Goal: Transaction & Acquisition: Purchase product/service

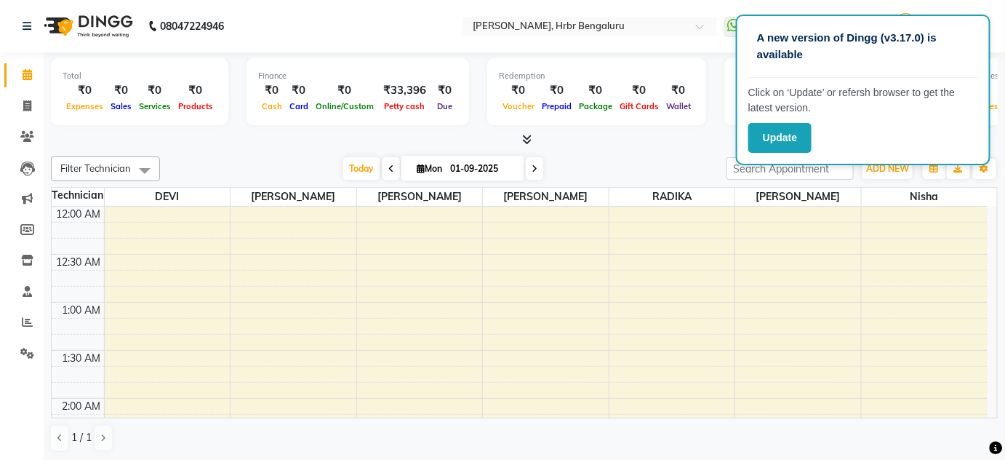
scroll to position [940, 0]
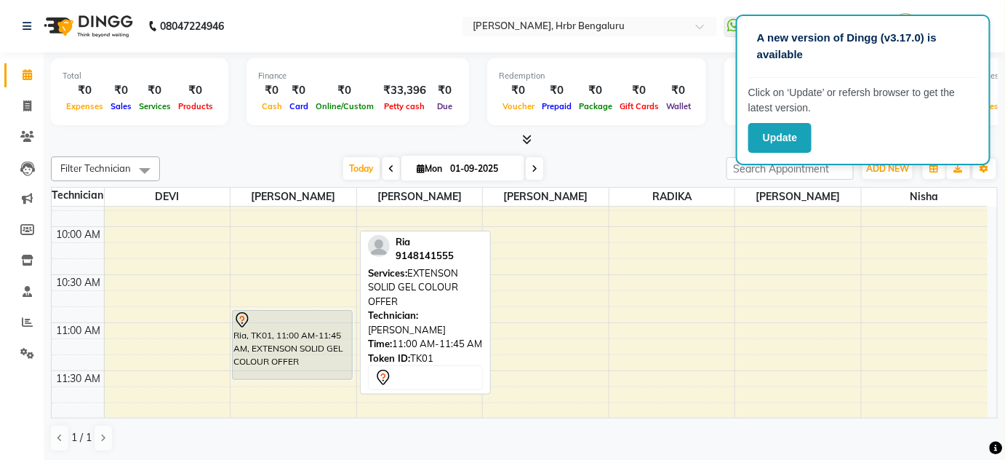
click at [287, 349] on div "Ria, TK01, 11:00 AM-11:45 AM, EXTENSON SOLID GEL COLOUR OFFER" at bounding box center [292, 345] width 119 height 68
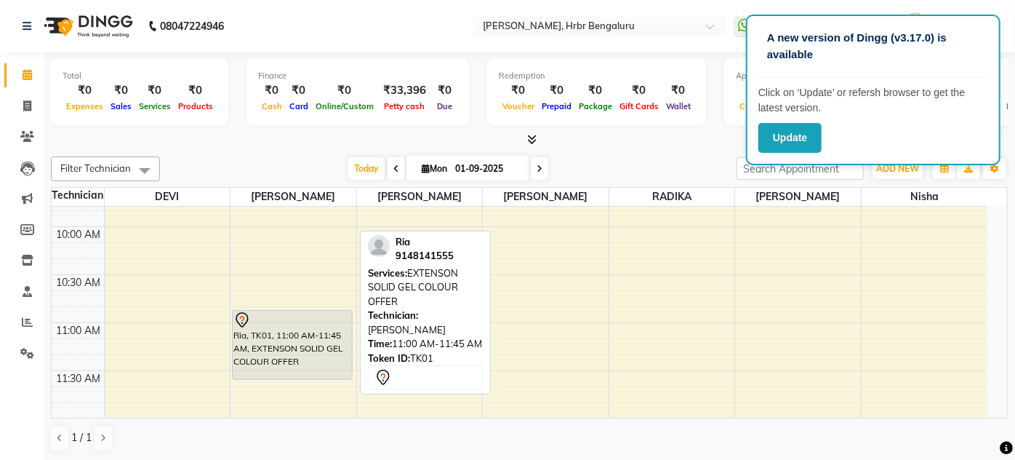
select select "7"
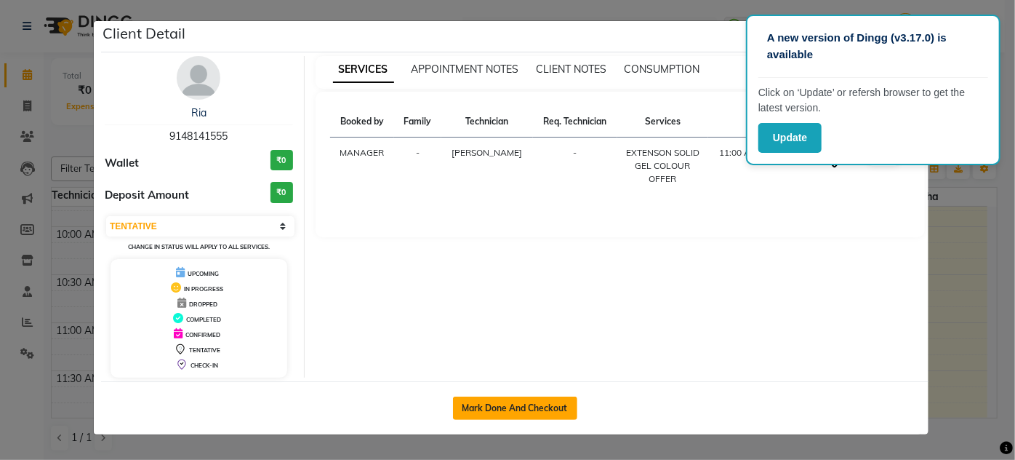
click at [497, 403] on button "Mark Done And Checkout" at bounding box center [515, 407] width 124 height 23
select select "service"
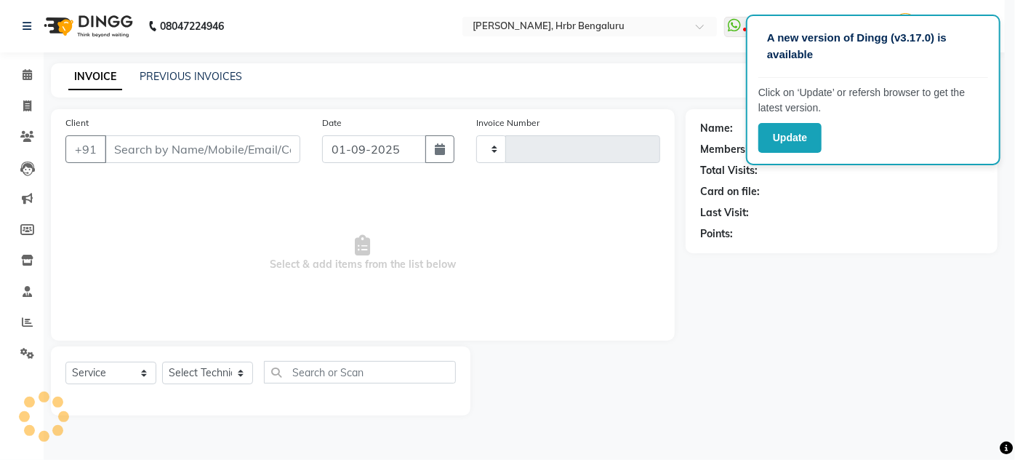
type input "1034"
select select "3771"
type input "91******55"
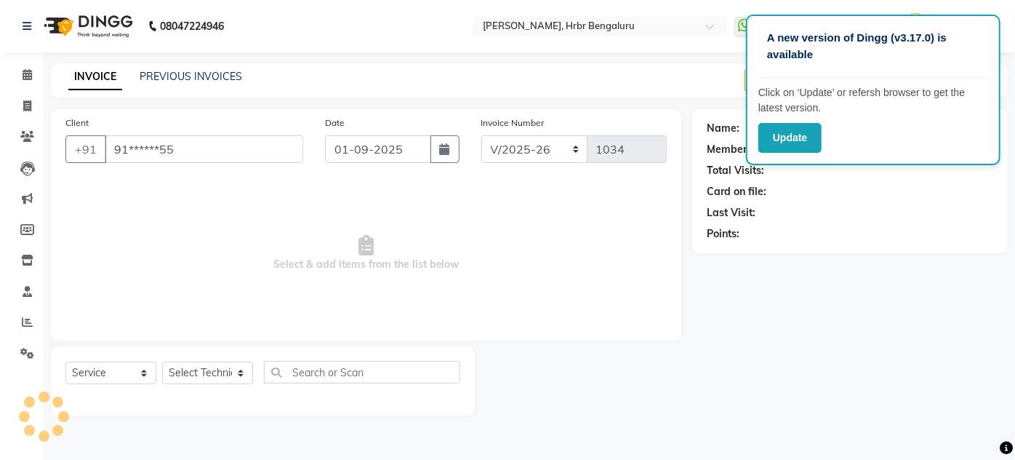
select select "77431"
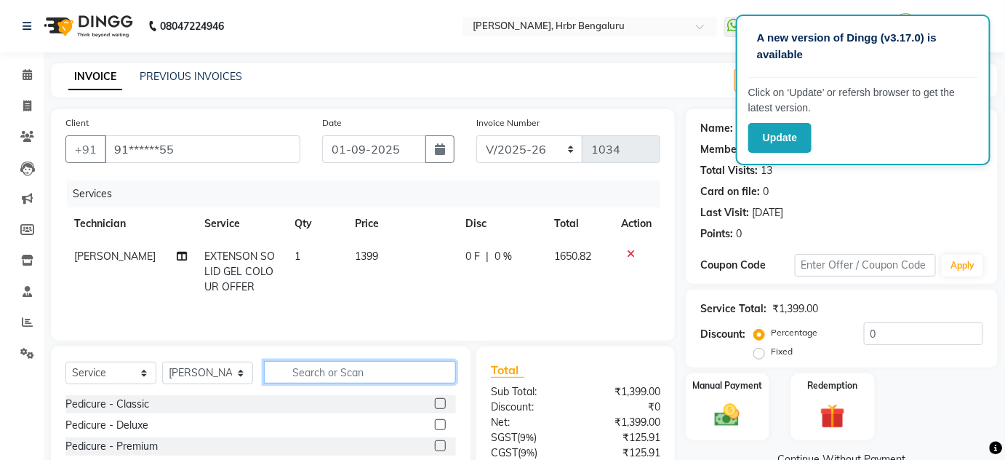
click at [298, 374] on input "text" at bounding box center [360, 372] width 192 height 23
type input "r"
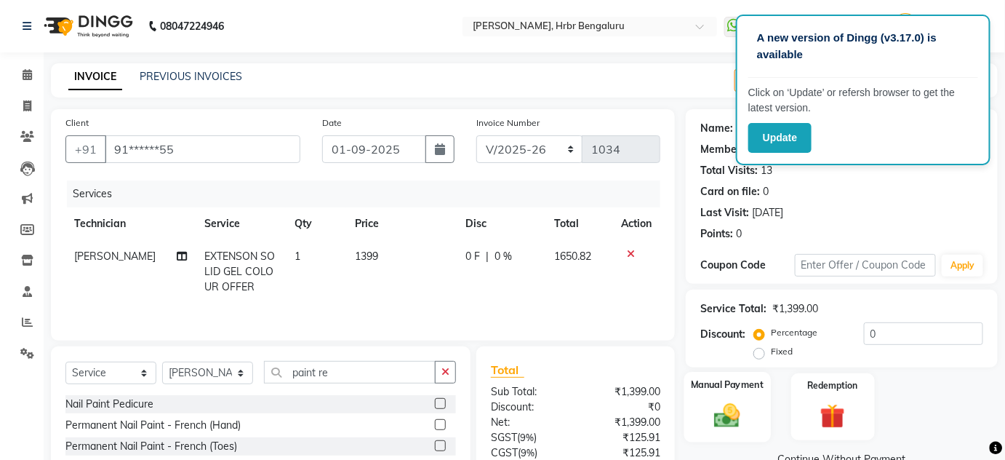
click at [696, 439] on div "Manual Payment" at bounding box center [727, 407] width 87 height 71
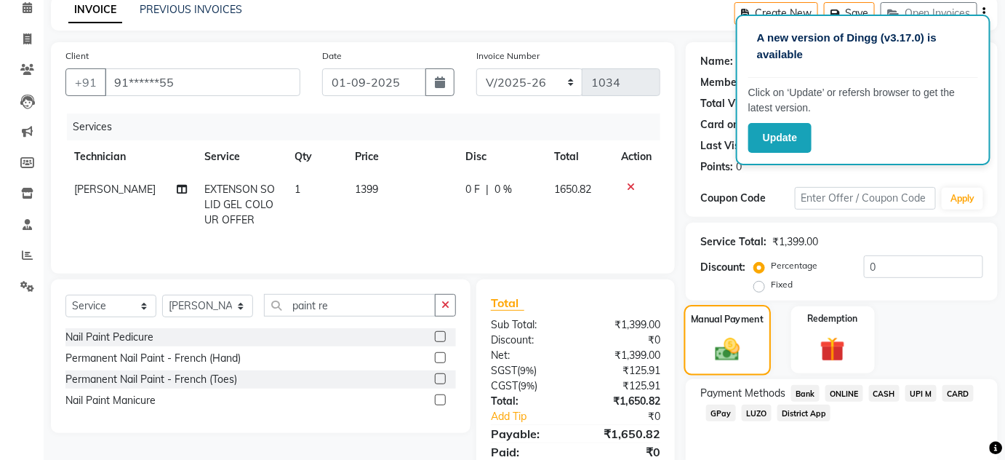
scroll to position [79, 0]
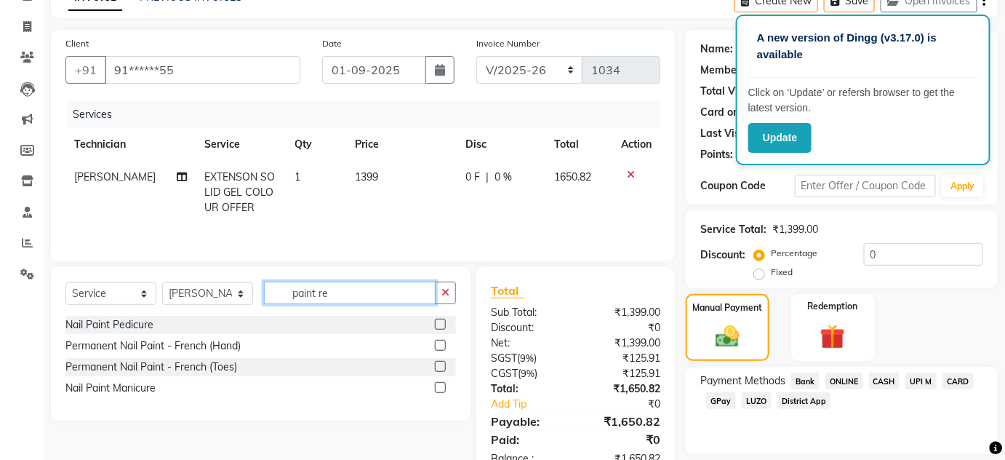
click at [345, 285] on input "paint re" at bounding box center [350, 292] width 172 height 23
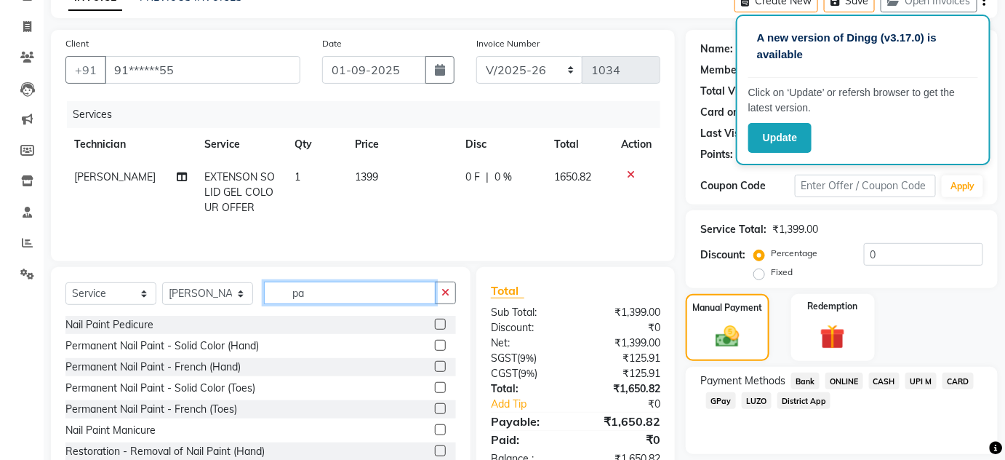
type input "p"
type input "remo"
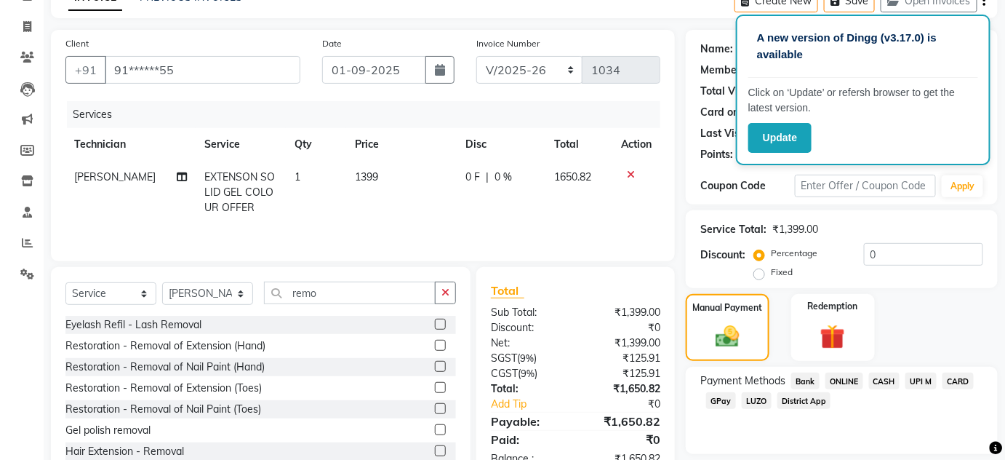
click at [435, 364] on label at bounding box center [440, 366] width 11 height 11
click at [435, 364] on input "checkbox" at bounding box center [439, 366] width 9 height 9
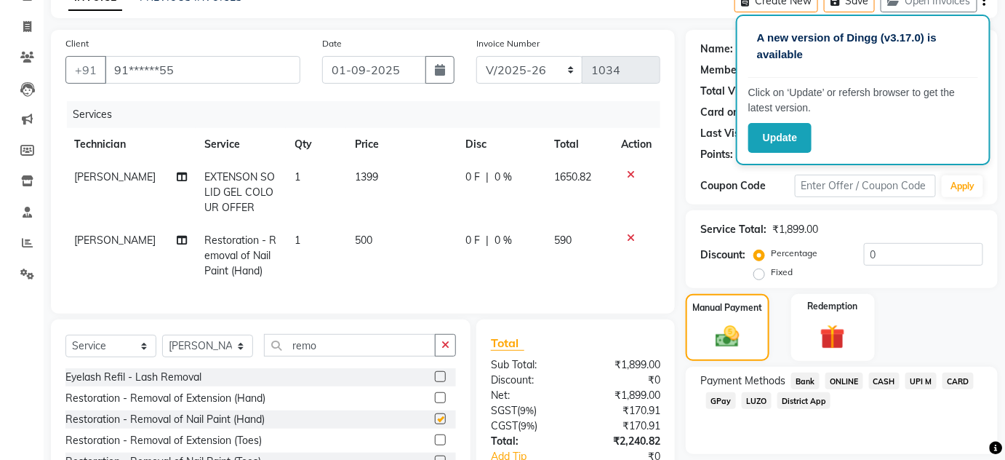
checkbox input "false"
click at [375, 236] on td "500" at bounding box center [401, 255] width 111 height 63
select select "77431"
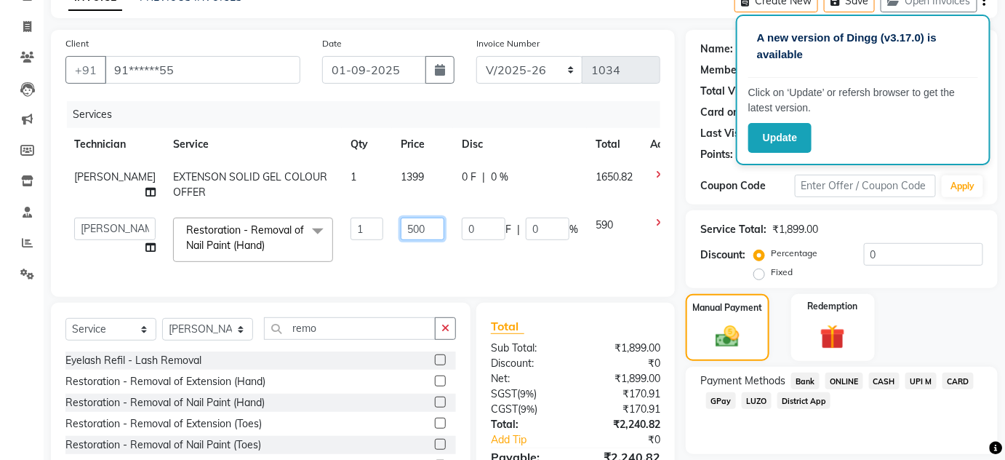
click at [401, 232] on input "500" at bounding box center [423, 228] width 44 height 23
type input "5"
type input "200"
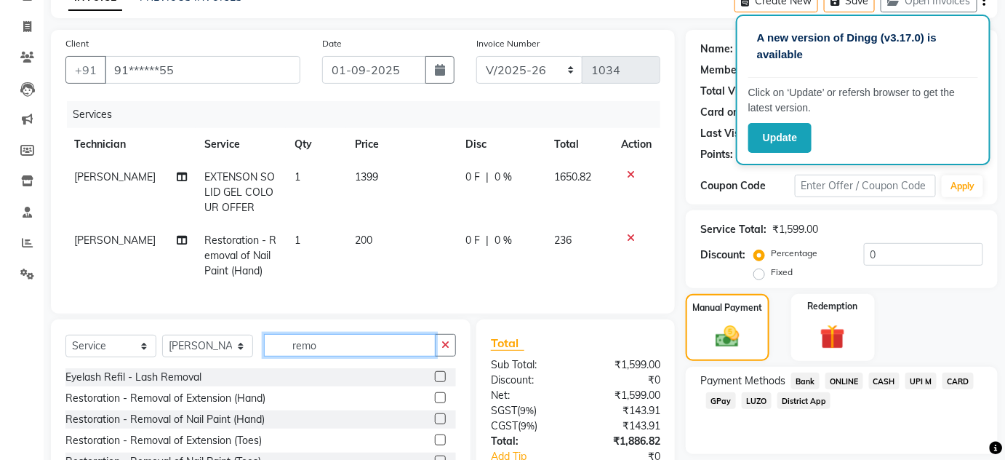
click at [360, 343] on div "Select Service Product Membership Package Voucher Prepaid Gift Card Select Tech…" at bounding box center [261, 426] width 420 height 215
type input "r"
type input "paint"
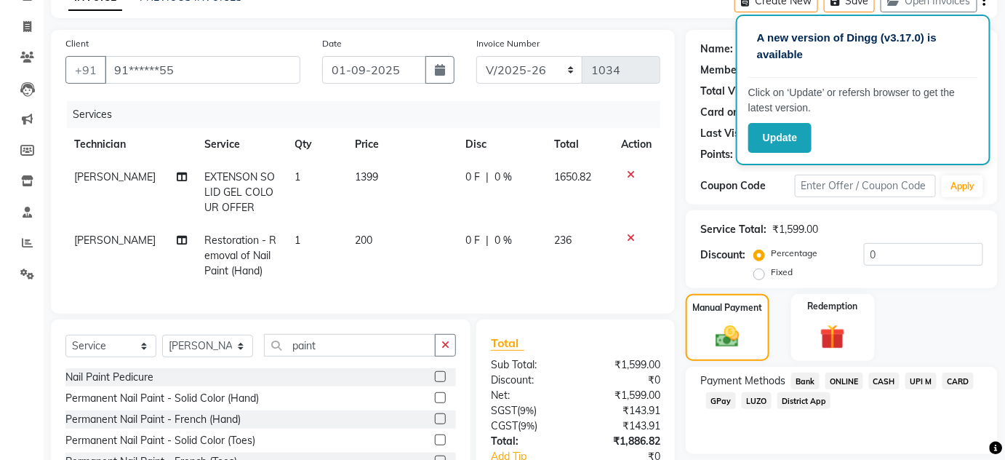
click at [435, 401] on label at bounding box center [440, 397] width 11 height 11
click at [435, 401] on input "checkbox" at bounding box center [439, 397] width 9 height 9
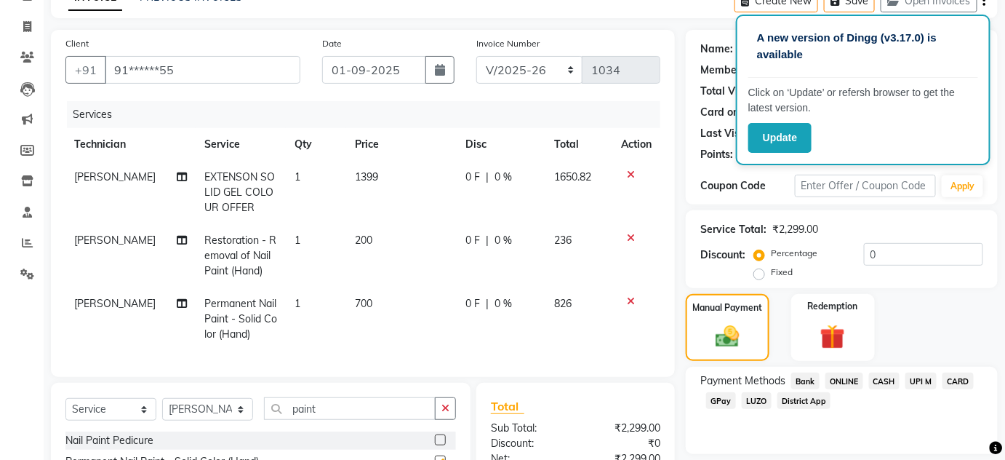
checkbox input "false"
click at [370, 300] on td "700" at bounding box center [401, 318] width 111 height 63
select select "77431"
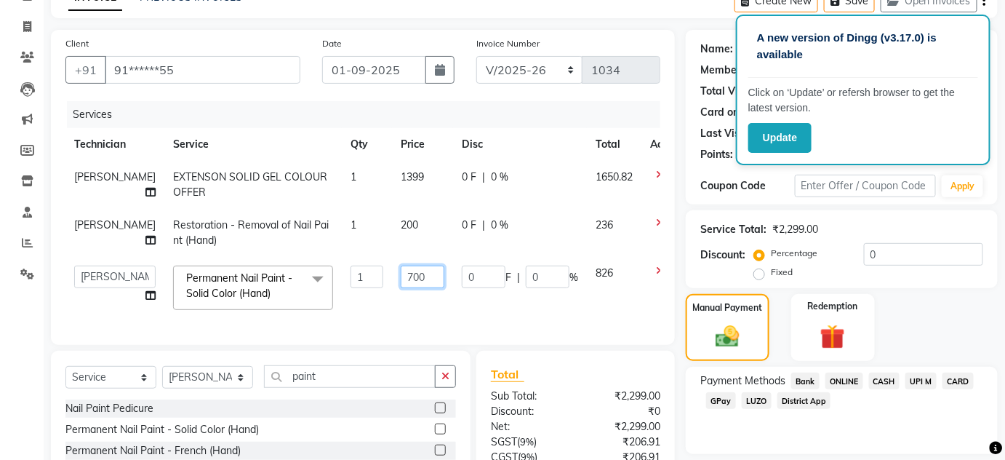
click at [407, 273] on input "700" at bounding box center [423, 276] width 44 height 23
type input "7"
type input "599"
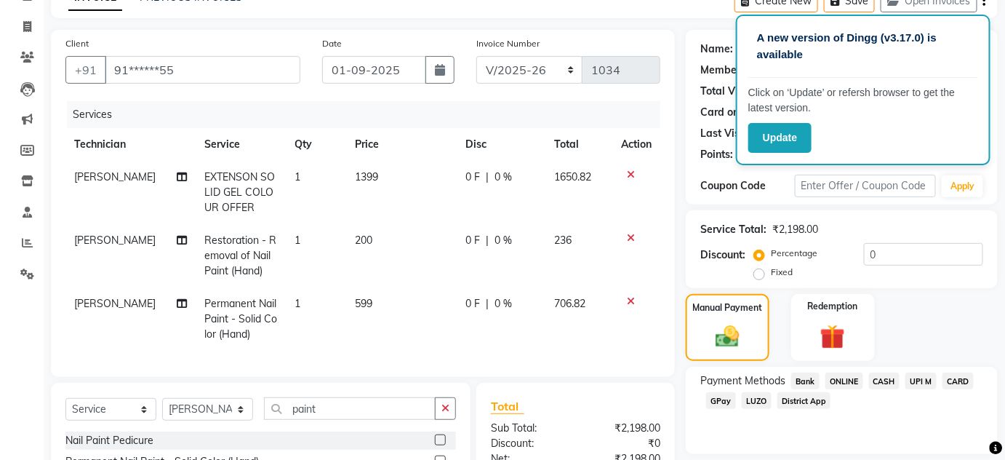
click at [742, 447] on div "Payment Methods Bank ONLINE CASH UPI M CARD GPay LUZO District App" at bounding box center [842, 410] width 312 height 87
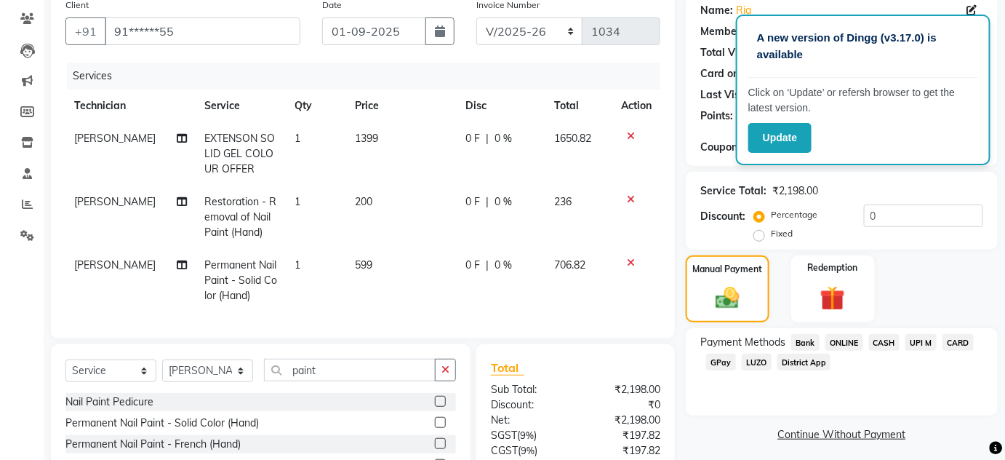
scroll to position [116, 0]
click at [371, 201] on td "200" at bounding box center [401, 218] width 111 height 63
select select "77431"
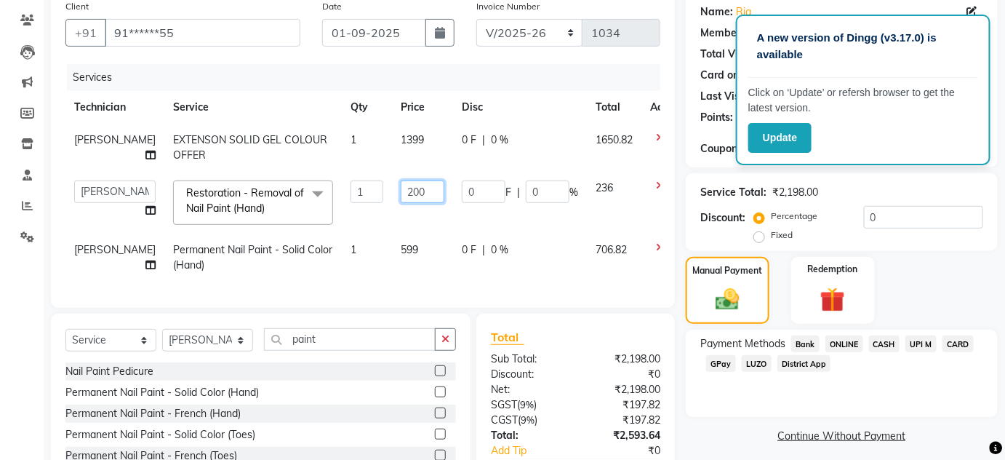
click at [401, 190] on input "200" at bounding box center [423, 191] width 44 height 23
type input "220"
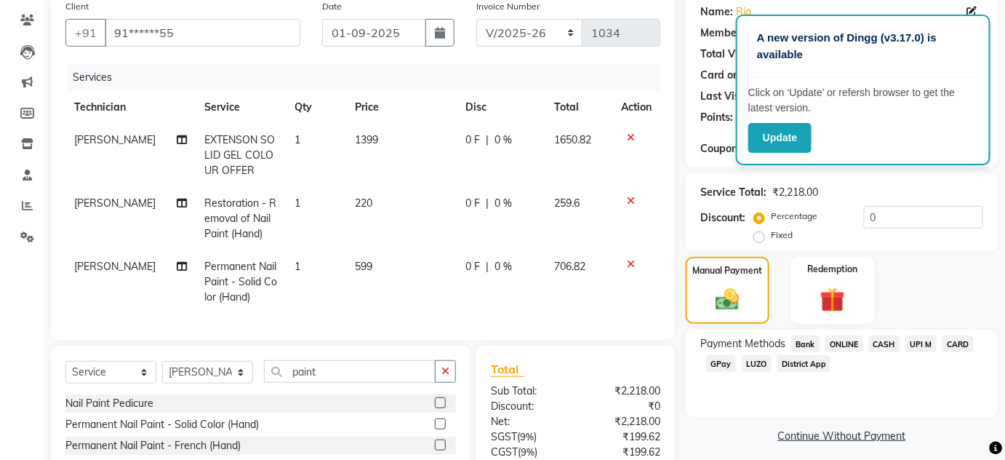
click at [738, 412] on div "Payment Methods Bank ONLINE CASH UPI M CARD GPay LUZO District App" at bounding box center [842, 372] width 312 height 87
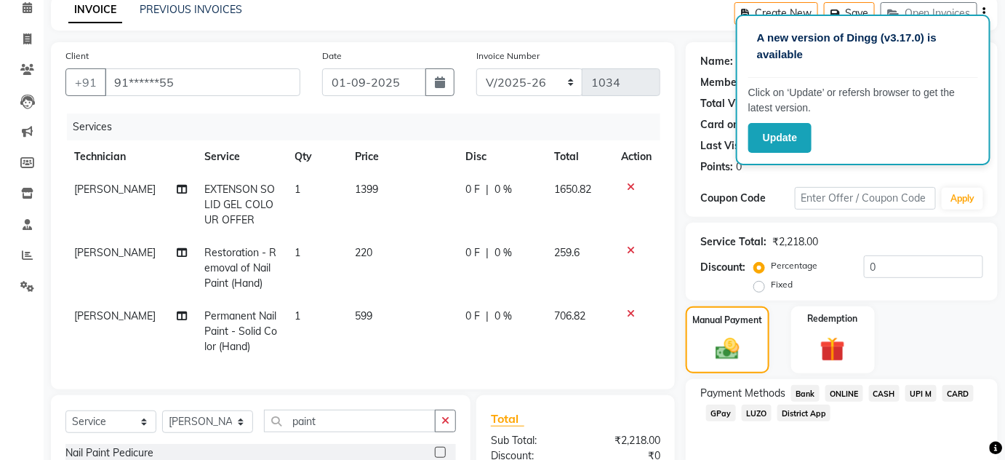
scroll to position [63, 0]
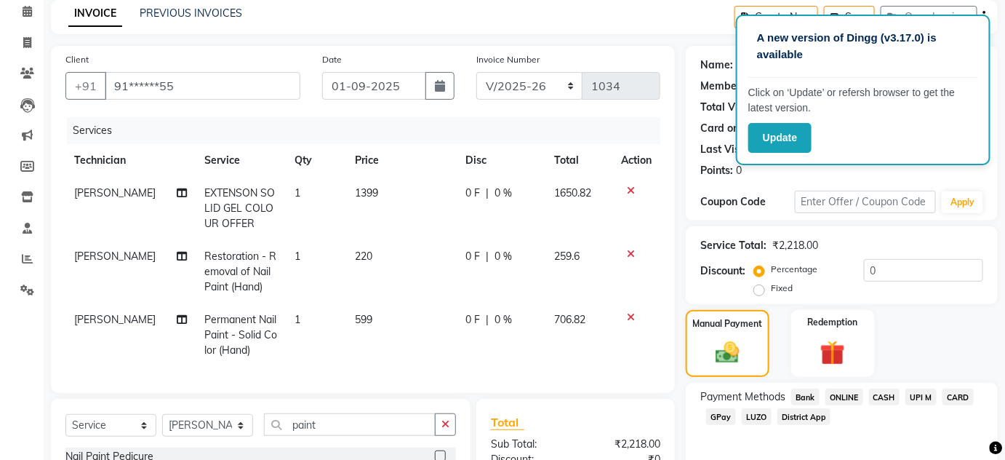
click at [367, 257] on td "220" at bounding box center [401, 271] width 111 height 63
select select "77431"
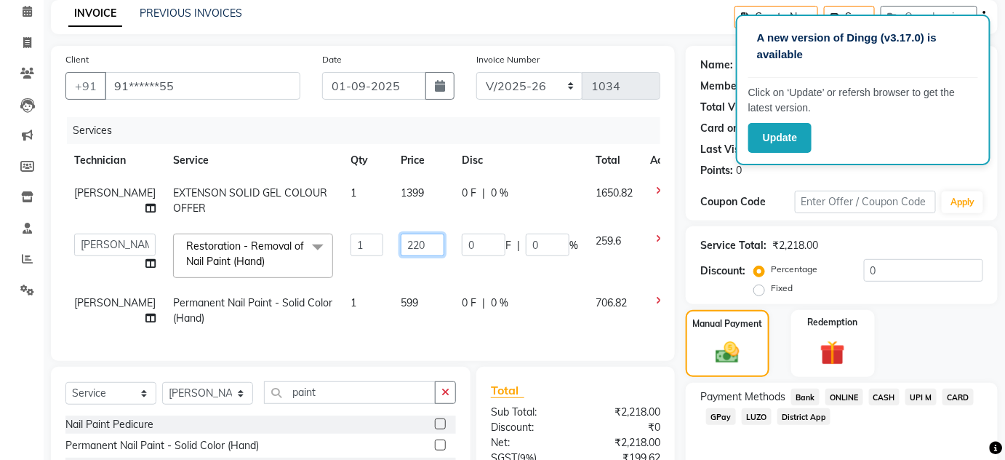
click at [401, 244] on input "220" at bounding box center [423, 244] width 44 height 23
type input "215"
click at [723, 446] on div "Payment Methods Bank ONLINE CASH UPI M CARD GPay LUZO District App" at bounding box center [842, 426] width 312 height 87
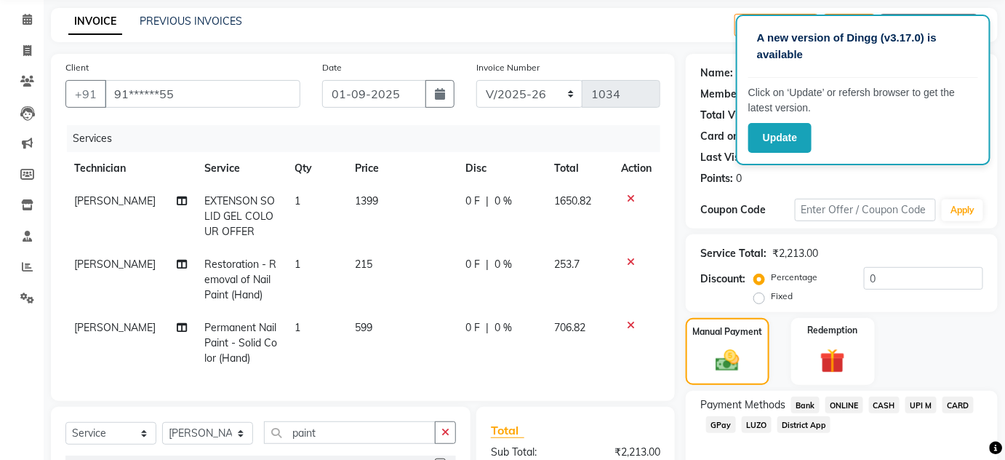
scroll to position [36, 0]
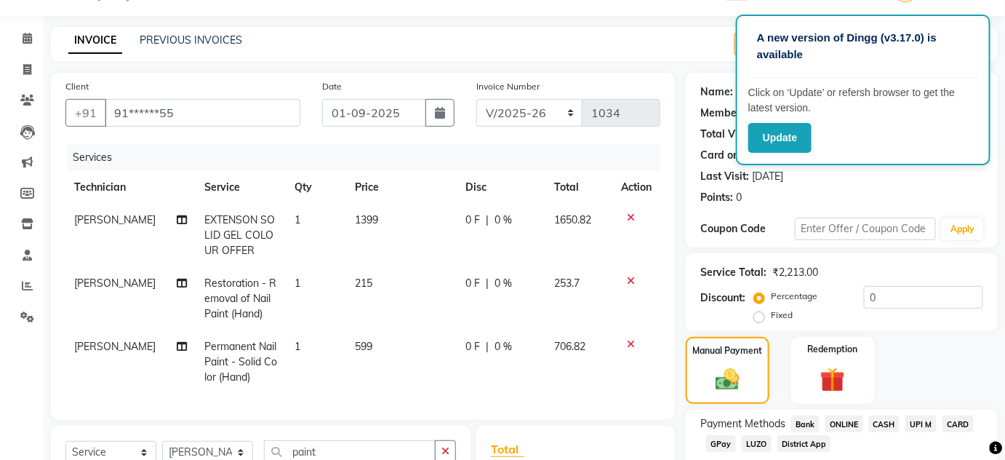
click at [375, 276] on td "215" at bounding box center [401, 298] width 111 height 63
select select "77431"
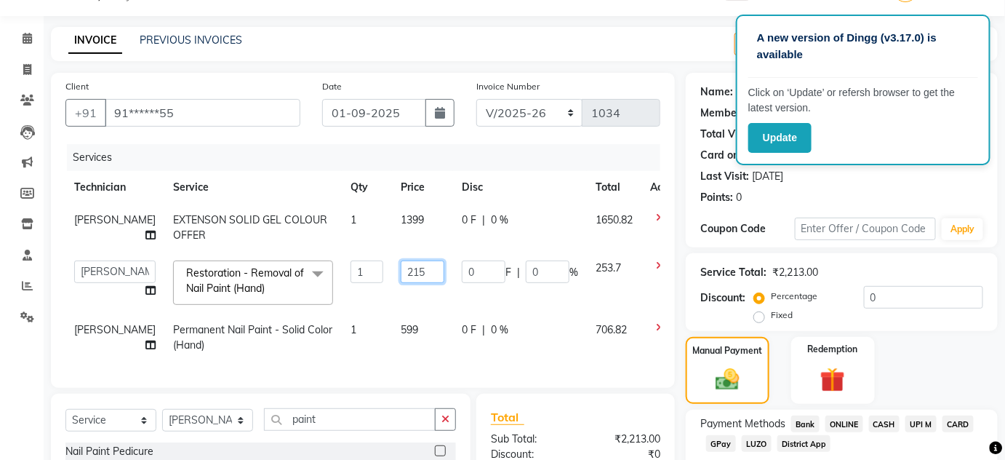
click at [401, 270] on input "215" at bounding box center [423, 271] width 44 height 23
type input "207"
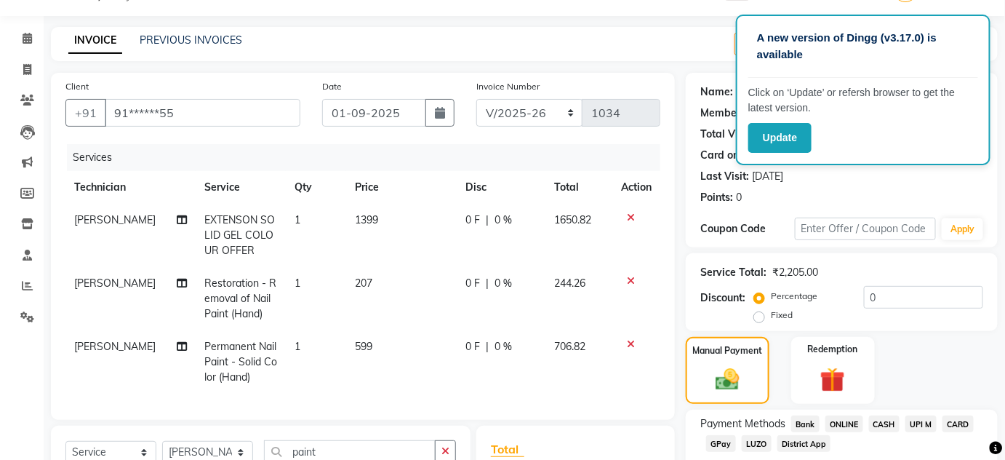
click at [535, 354] on td "0 F | 0 %" at bounding box center [501, 361] width 89 height 63
select select "77431"
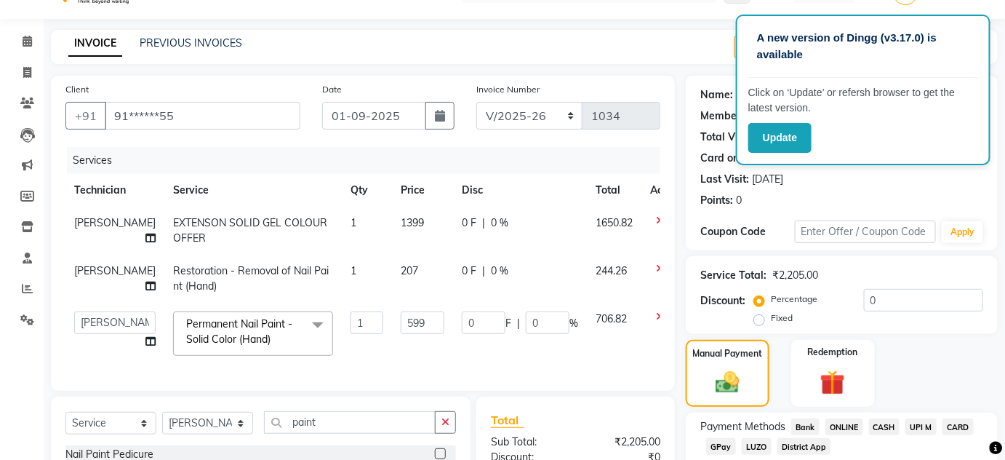
scroll to position [31, 0]
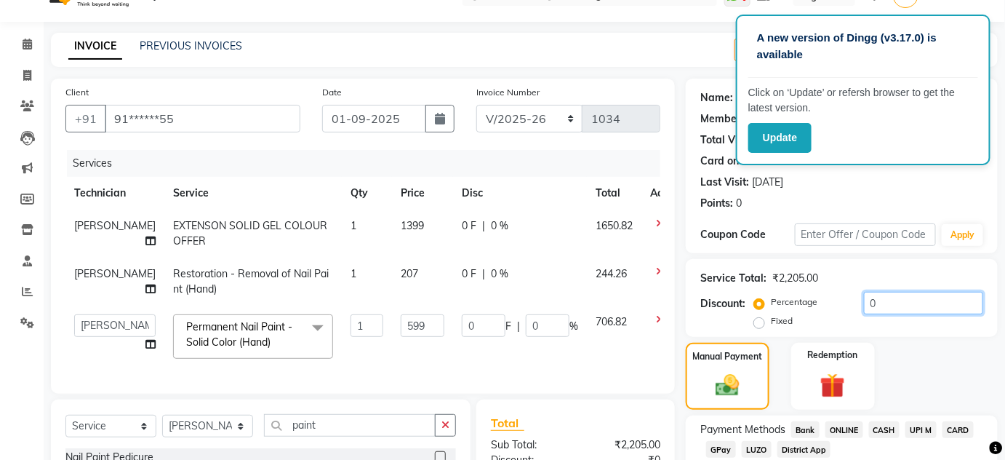
click at [913, 296] on input "0" at bounding box center [923, 303] width 119 height 23
type input "1"
type input "5.99"
type input "1"
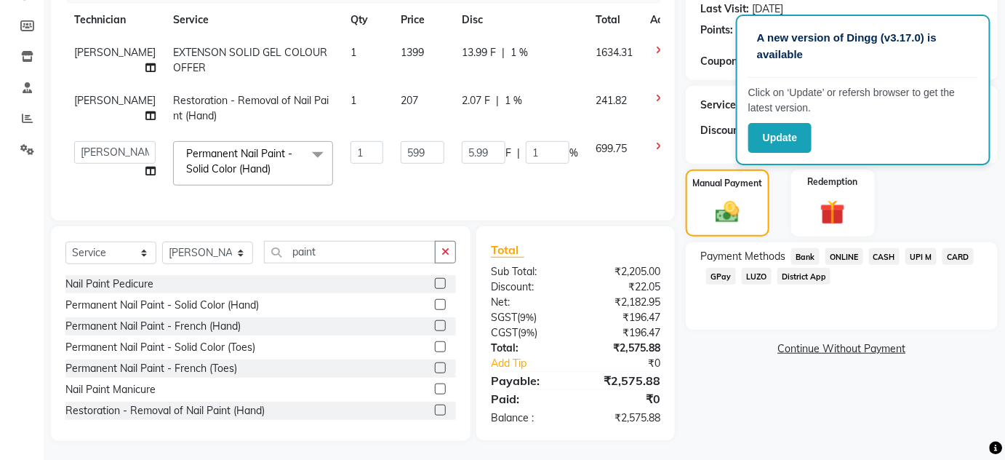
scroll to position [215, 0]
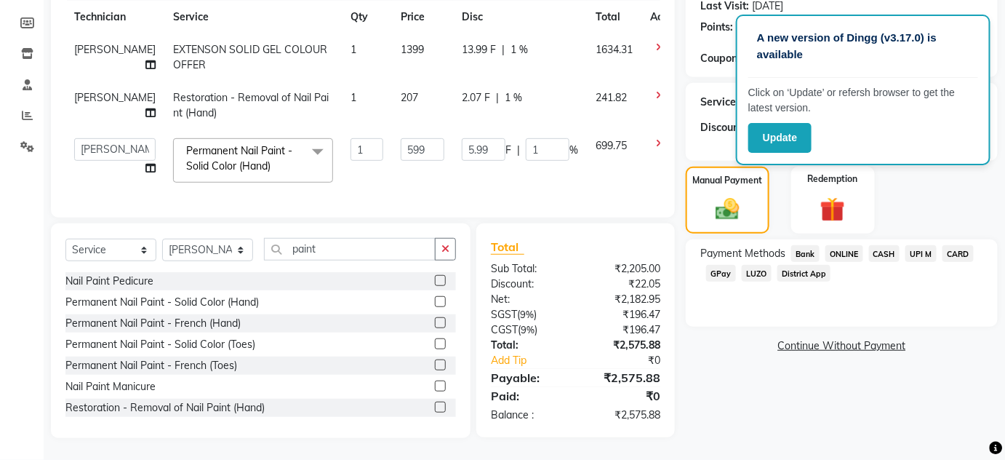
type input "1"
click at [392, 89] on td "207" at bounding box center [422, 105] width 61 height 48
select select "77431"
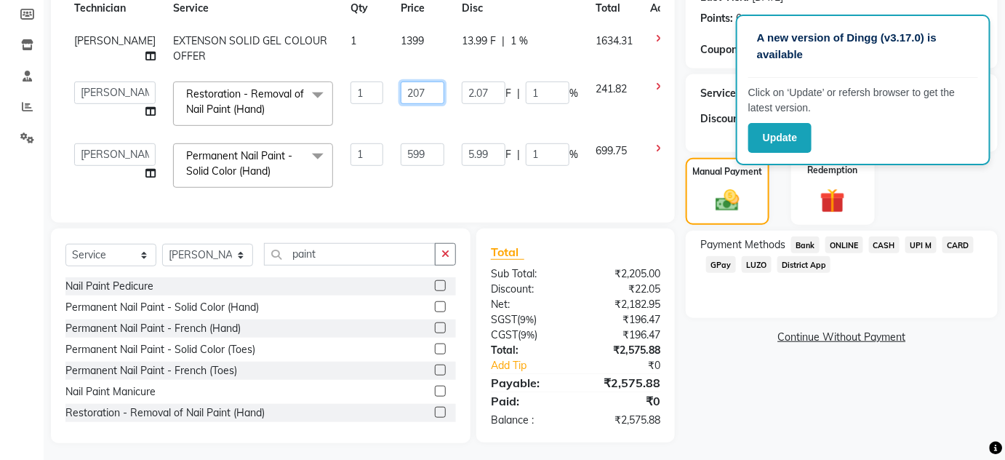
click at [401, 89] on input "207" at bounding box center [423, 92] width 44 height 23
type input "210"
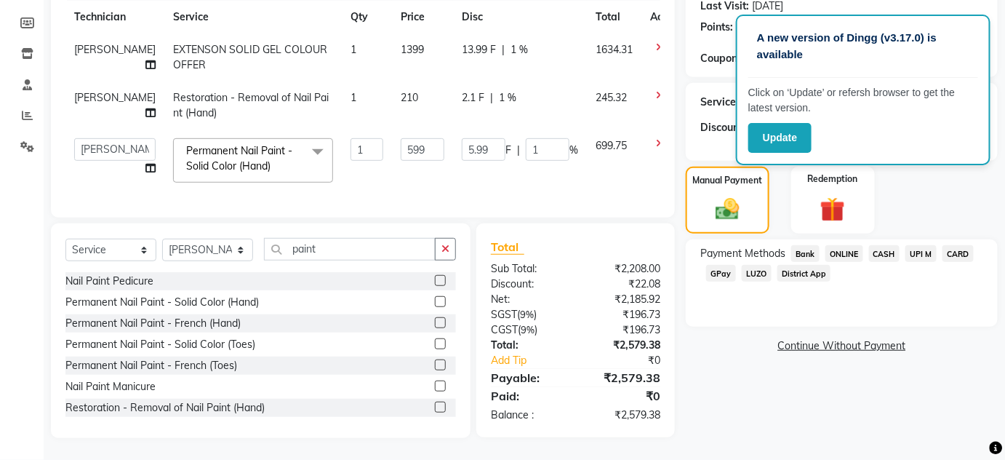
click at [713, 381] on div "Name: Ria Membership: No Active Membership Total Visits: 13 Card on file: 0 Las…" at bounding box center [847, 170] width 323 height 535
click at [393, 89] on td "210" at bounding box center [422, 105] width 61 height 48
select select "77431"
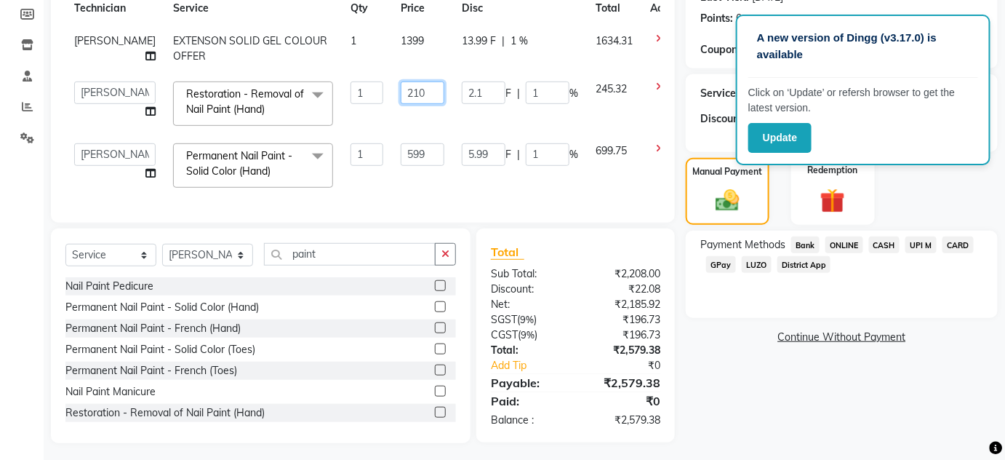
click at [401, 90] on input "210" at bounding box center [423, 92] width 44 height 23
type input "215"
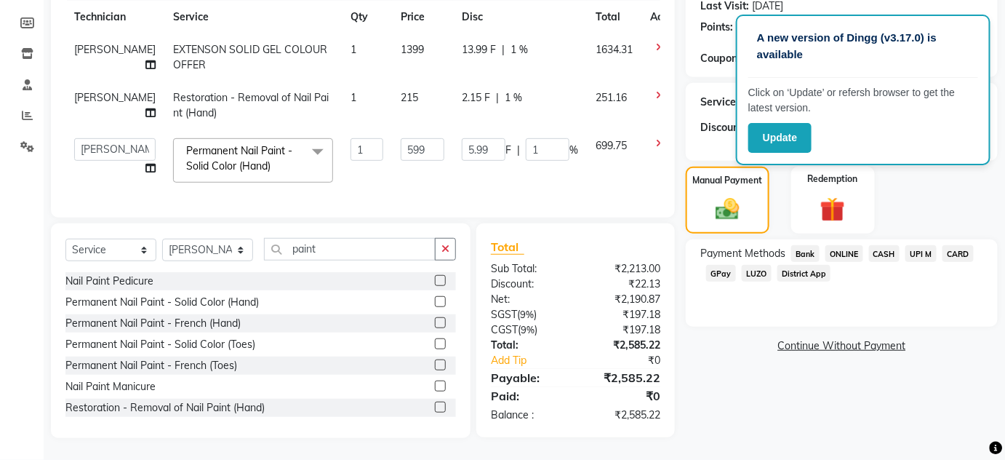
click at [760, 395] on div "Name: Ria Membership: No Active Membership Total Visits: 13 Card on file: 0 Las…" at bounding box center [847, 170] width 323 height 535
click at [393, 85] on td "215" at bounding box center [422, 105] width 61 height 48
select select "77431"
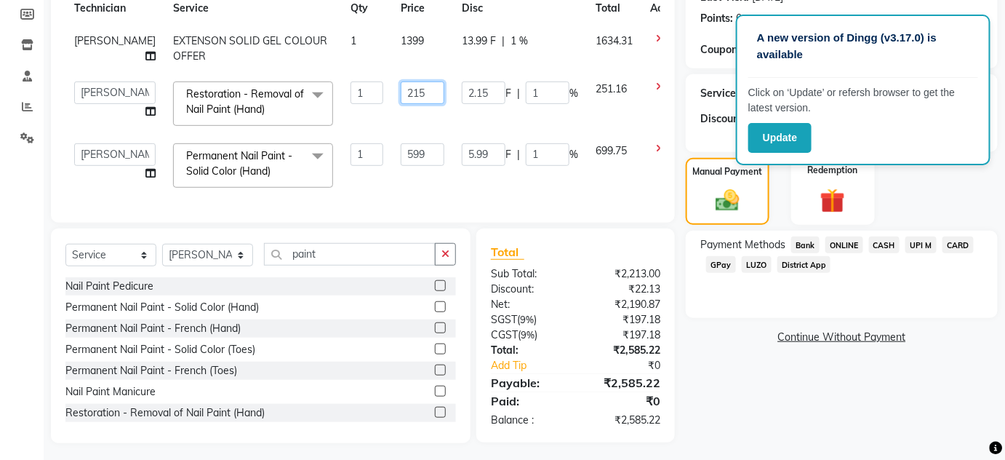
click at [401, 87] on input "215" at bounding box center [423, 92] width 44 height 23
type input "217"
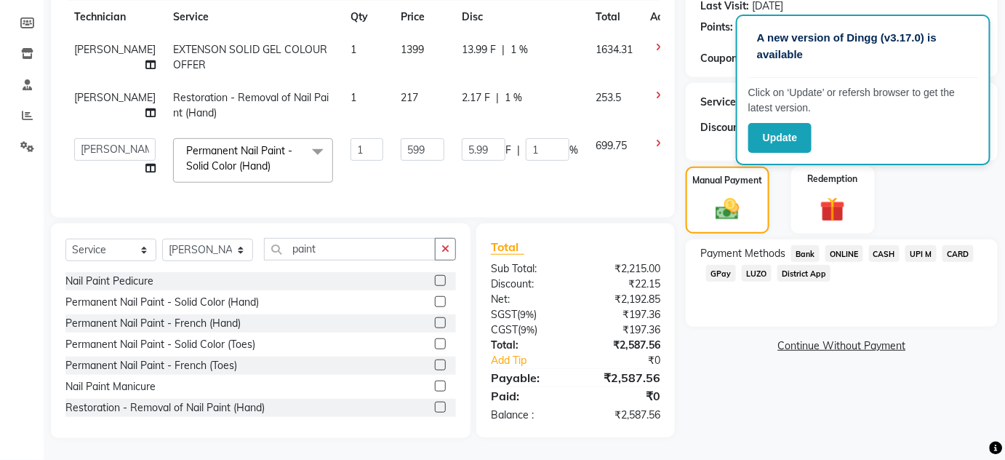
click at [702, 364] on div "Name: Ria Membership: No Active Membership Total Visits: 13 Card on file: 0 Las…" at bounding box center [847, 170] width 323 height 535
click at [401, 91] on span "217" at bounding box center [409, 97] width 17 height 13
select select "77431"
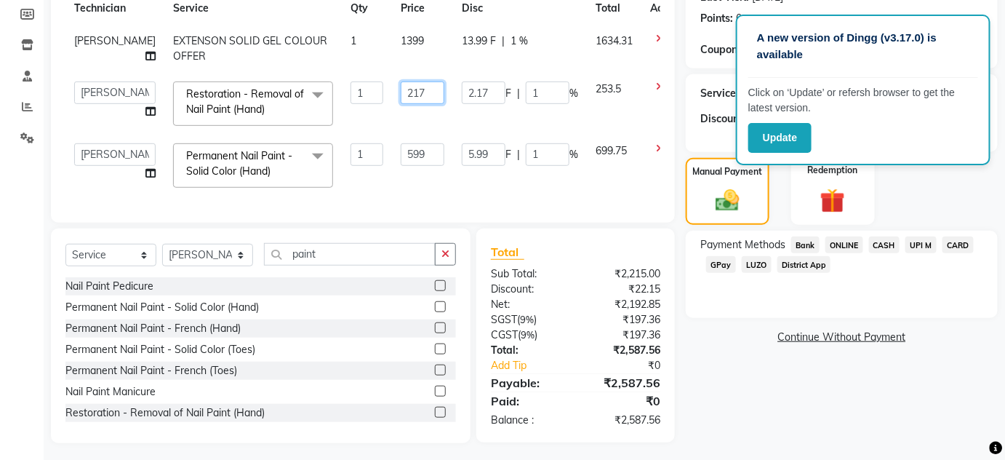
click at [401, 89] on input "217" at bounding box center [423, 92] width 44 height 23
type input "220"
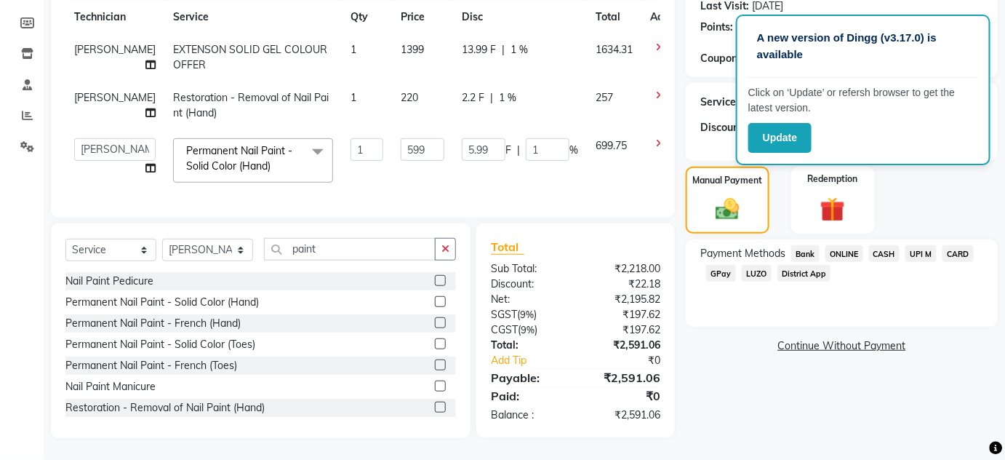
click at [718, 308] on div "Payment Methods Bank ONLINE CASH UPI M CARD GPay LUZO District App" at bounding box center [842, 282] width 312 height 87
click at [401, 91] on span "220" at bounding box center [409, 97] width 17 height 13
select select "77431"
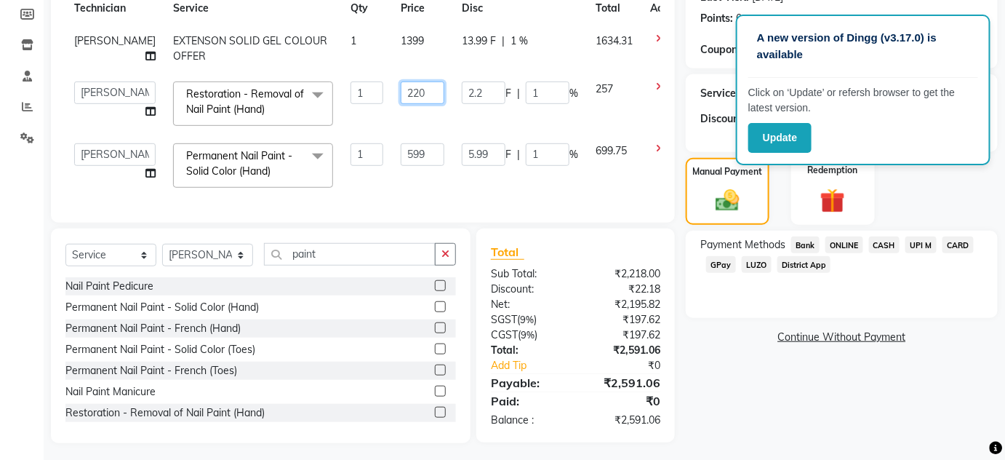
click at [401, 89] on input "220" at bounding box center [423, 92] width 44 height 23
type input "225"
click at [750, 396] on div "Name: Ria Membership: No Active Membership Total Visits: 13 Card on file: 0 Las…" at bounding box center [847, 168] width 323 height 549
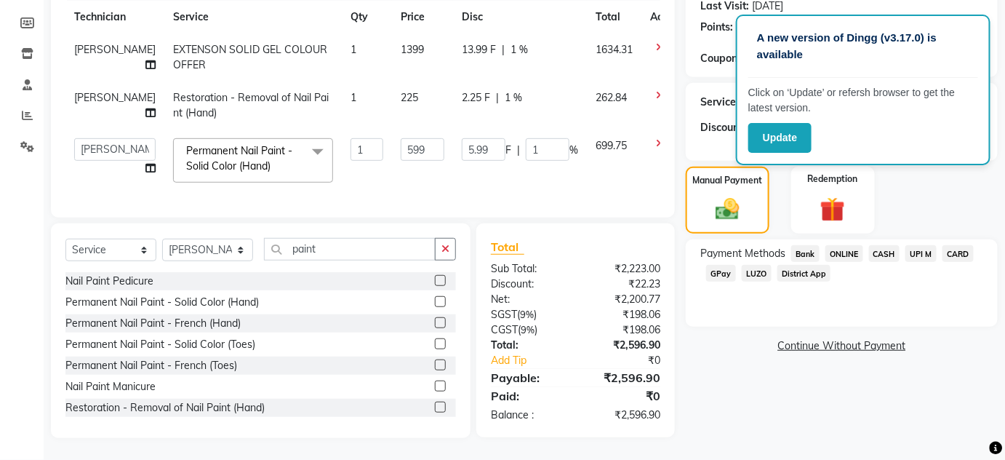
click at [392, 87] on td "225" at bounding box center [422, 105] width 61 height 48
select select "77431"
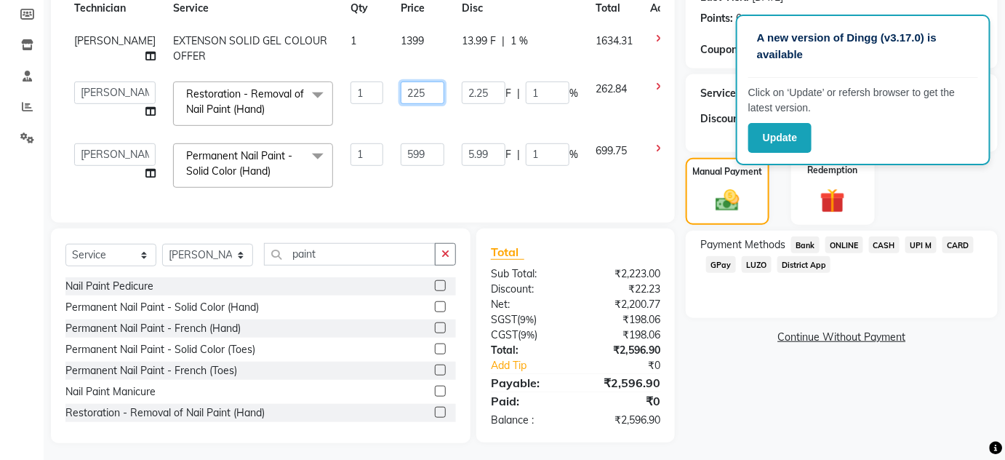
click at [401, 87] on input "225" at bounding box center [423, 92] width 44 height 23
type input "227"
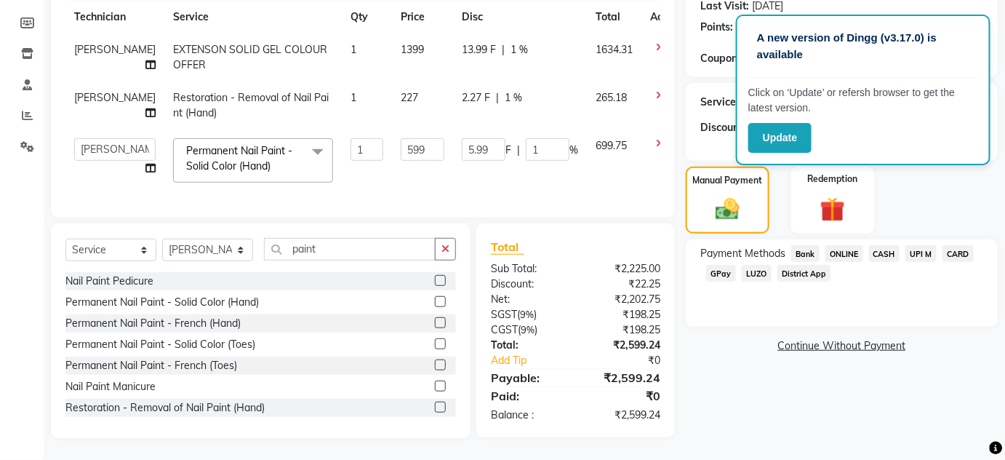
click at [730, 379] on div "Name: Ria Membership: No Active Membership Total Visits: 13 Card on file: 0 Las…" at bounding box center [847, 170] width 323 height 535
click at [401, 91] on span "227" at bounding box center [409, 97] width 17 height 13
select select "77431"
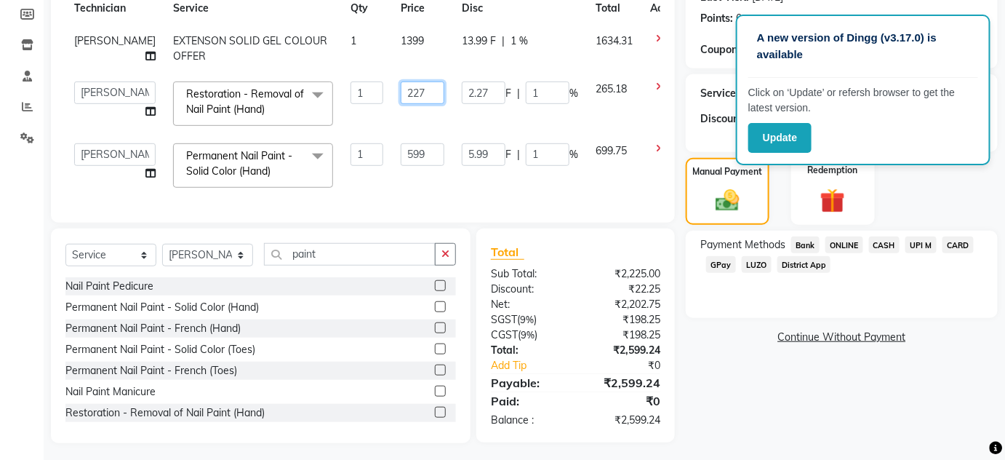
click at [401, 90] on input "227" at bounding box center [423, 92] width 44 height 23
type input "228"
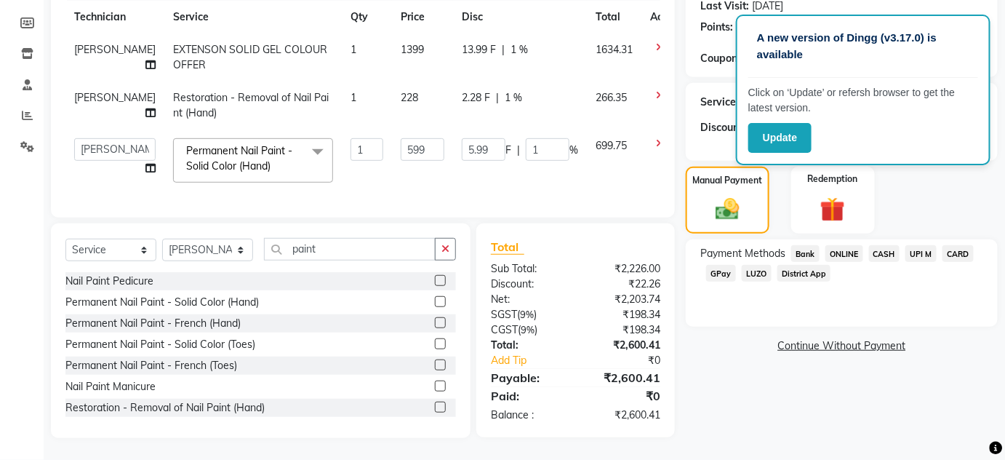
click at [702, 343] on link "Continue Without Payment" at bounding box center [842, 345] width 306 height 15
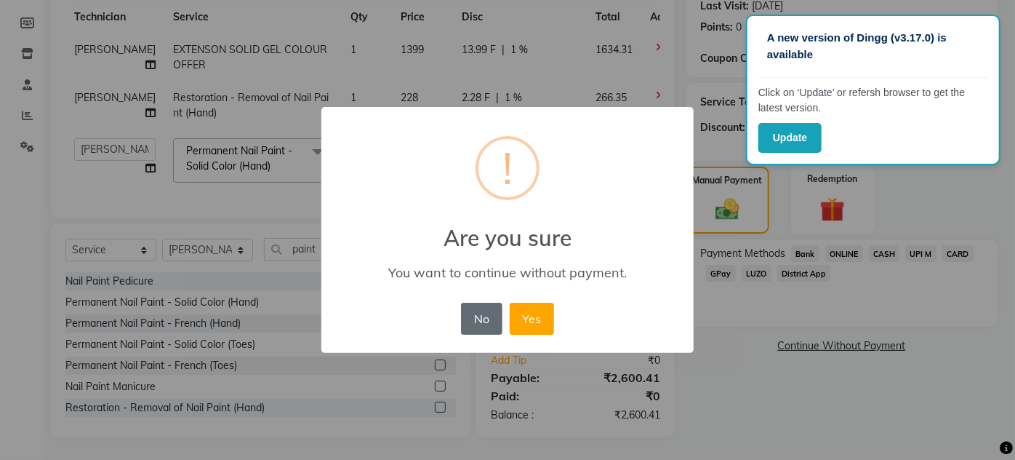
click at [484, 305] on button "No" at bounding box center [481, 319] width 41 height 32
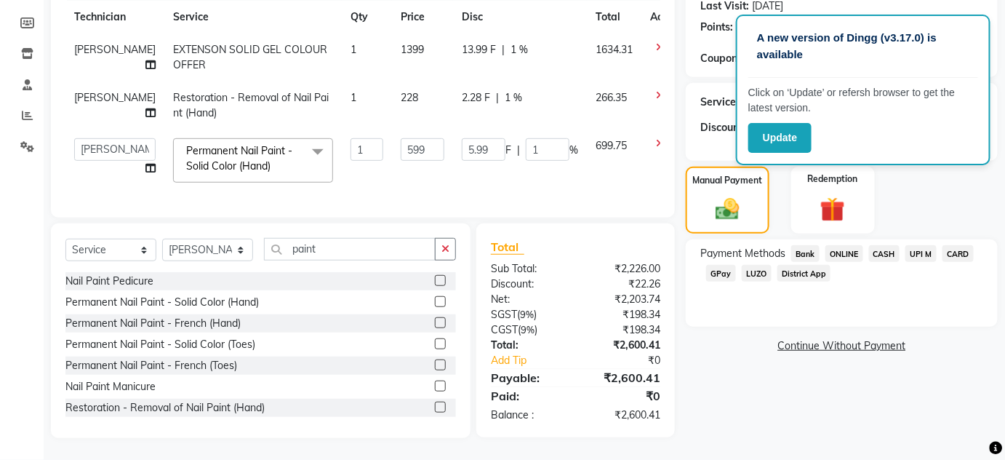
click at [845, 245] on span "ONLINE" at bounding box center [844, 253] width 38 height 17
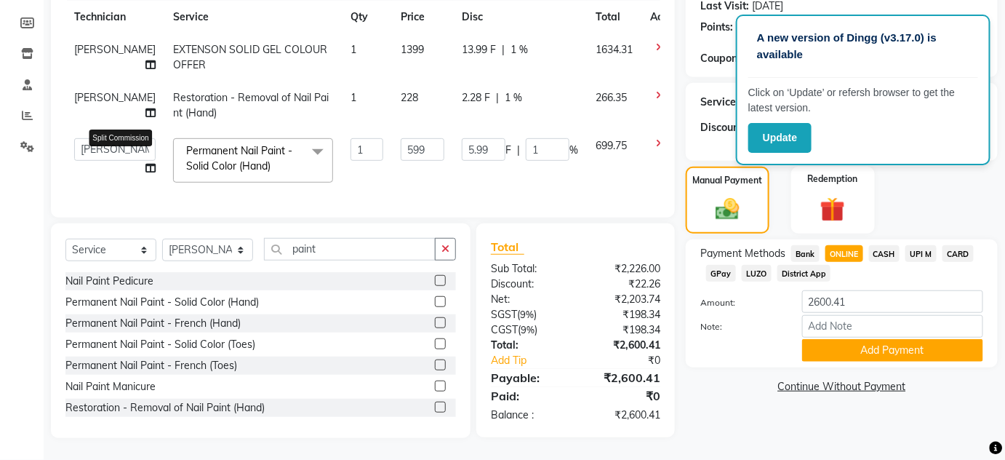
click at [145, 161] on span at bounding box center [150, 168] width 10 height 15
click at [97, 138] on select "[PERSON_NAME] [PERSON_NAME] MANAGER [PERSON_NAME]" at bounding box center [114, 149] width 81 height 23
select select "82748"
click at [90, 92] on span "[PERSON_NAME]" at bounding box center [114, 97] width 81 height 13
select select "77431"
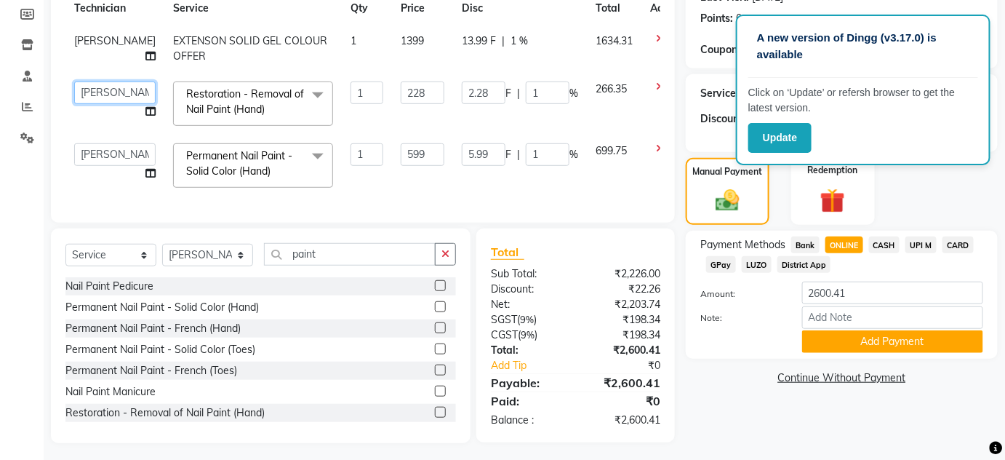
click at [93, 89] on select "[PERSON_NAME] [PERSON_NAME] MANAGER [PERSON_NAME]" at bounding box center [114, 92] width 81 height 23
select select "82748"
click at [92, 39] on span "[PERSON_NAME]" at bounding box center [114, 40] width 81 height 13
select select "77431"
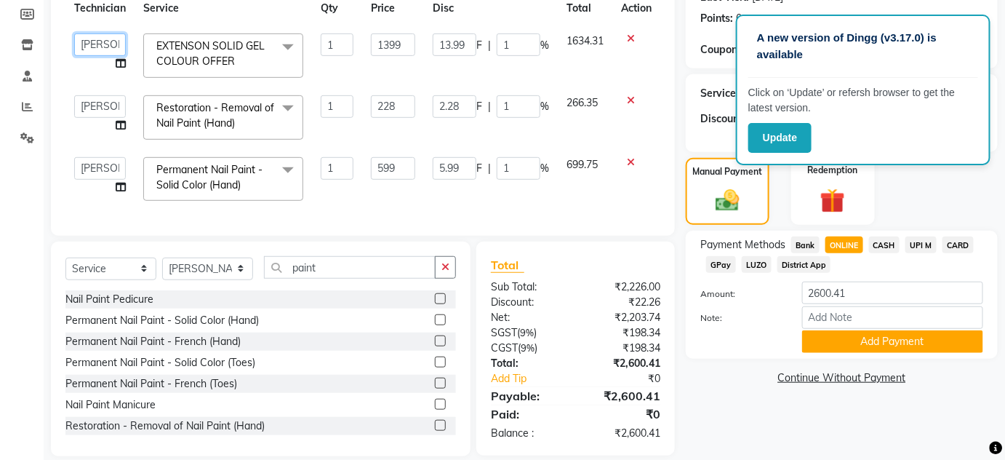
click at [99, 46] on select "[PERSON_NAME] [PERSON_NAME] MANAGER [PERSON_NAME]" at bounding box center [100, 44] width 52 height 23
select select "84501"
click at [838, 343] on button "Add Payment" at bounding box center [892, 341] width 181 height 23
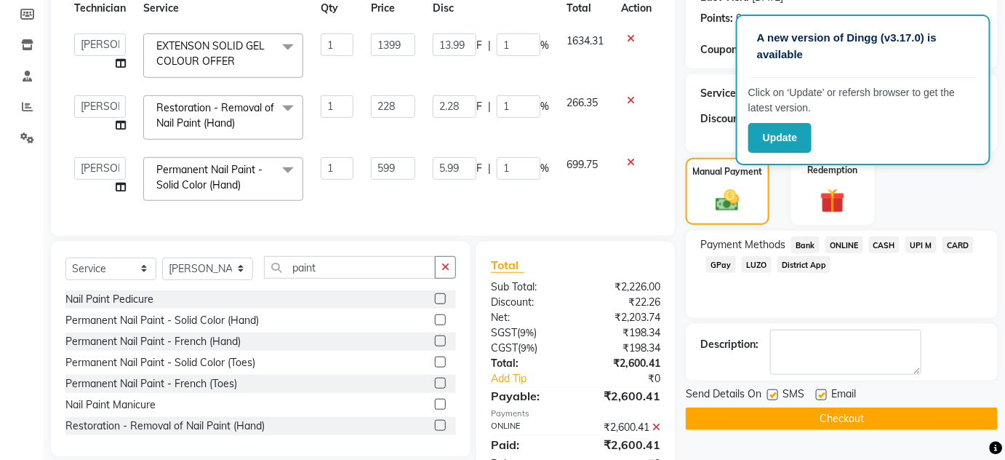
scroll to position [271, 0]
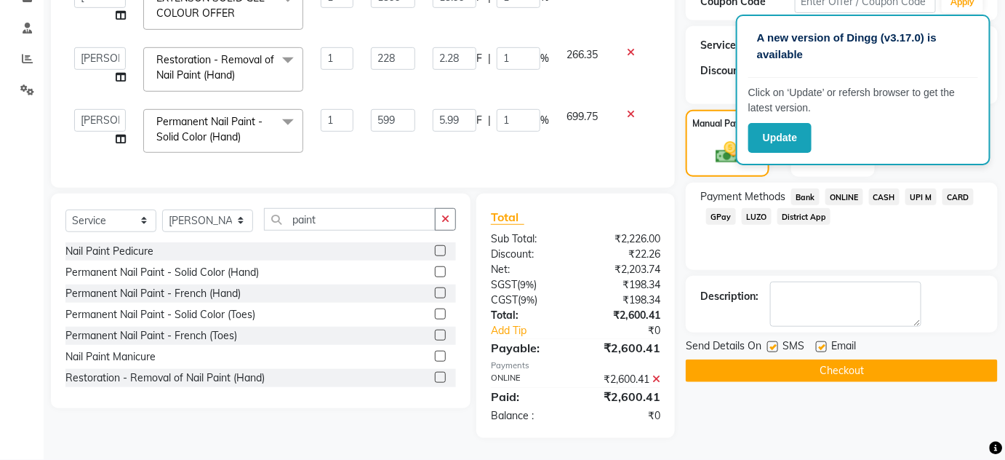
click at [891, 359] on button "Checkout" at bounding box center [842, 370] width 312 height 23
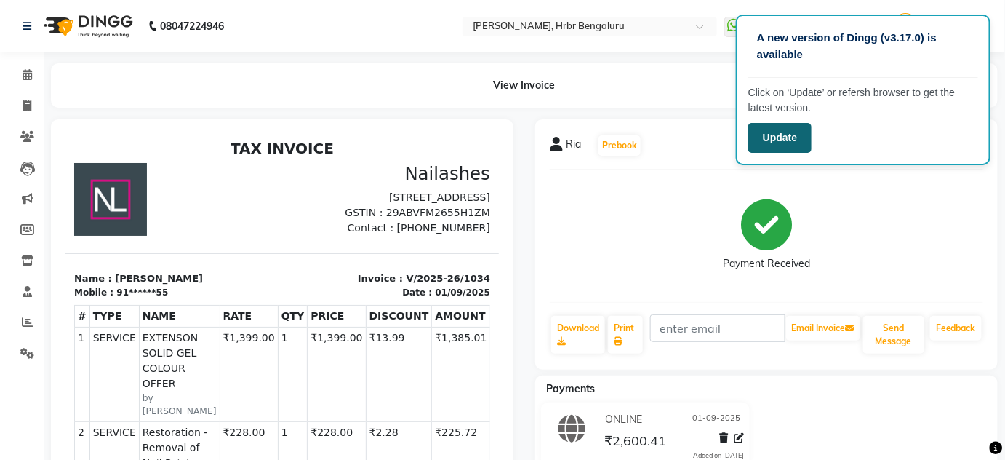
click at [772, 136] on button "Update" at bounding box center [779, 138] width 63 height 30
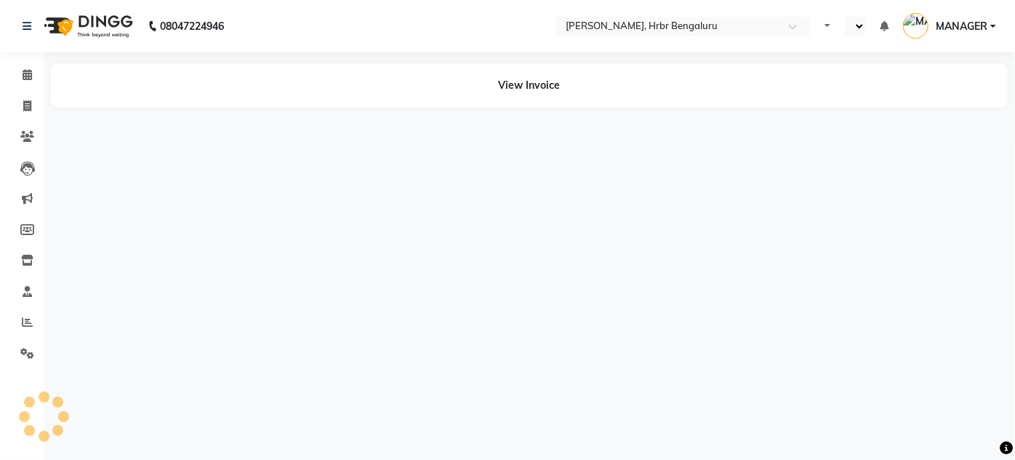
select select "en"
